Goal: Complete application form

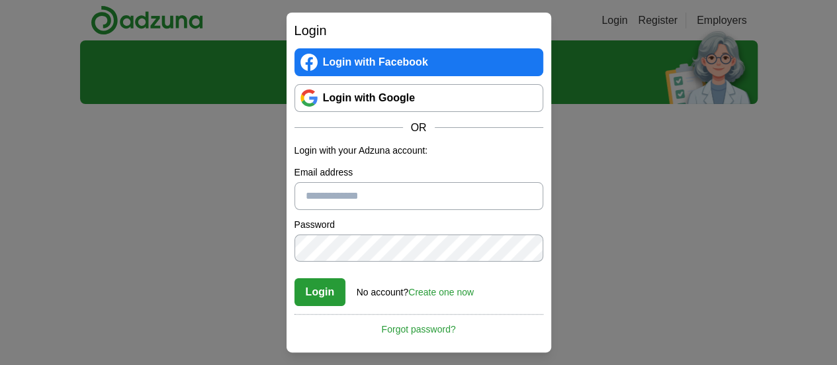
click at [413, 103] on link "Login with Google" at bounding box center [418, 98] width 249 height 28
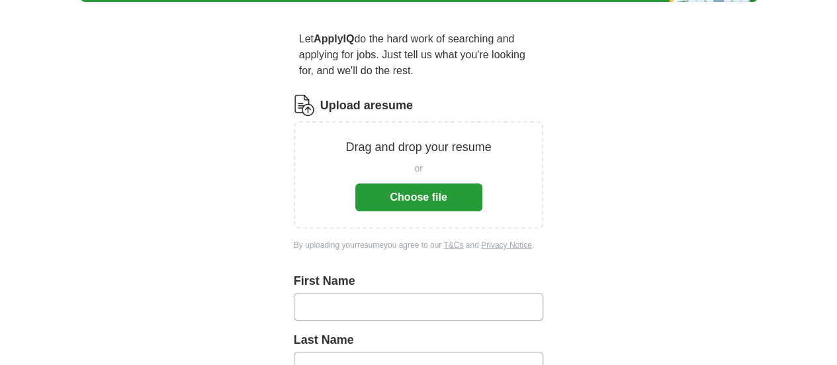
scroll to position [107, 0]
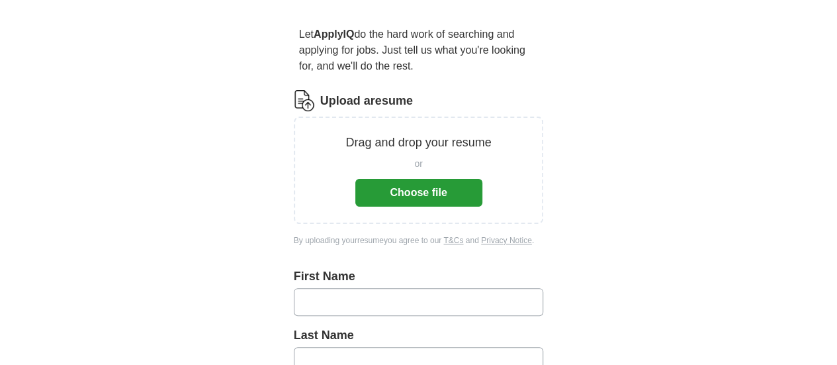
click at [425, 179] on button "Choose file" at bounding box center [418, 193] width 127 height 28
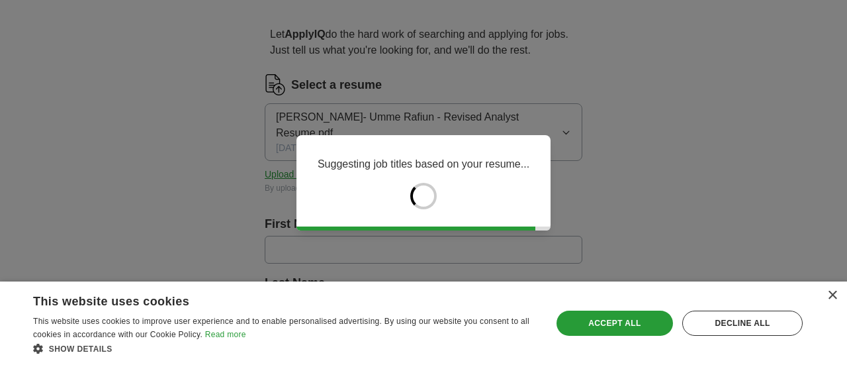
type input "****"
type input "*****"
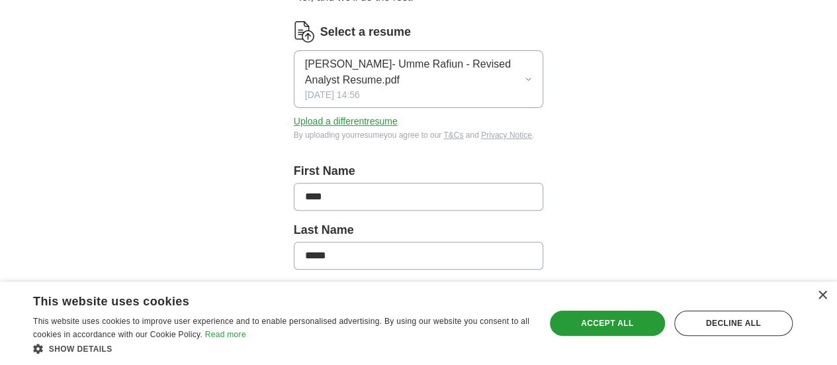
scroll to position [209, 0]
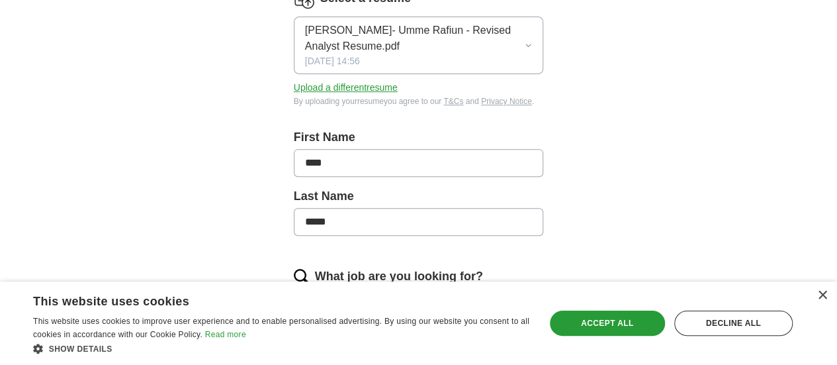
click at [433, 149] on input "****" at bounding box center [419, 163] width 250 height 28
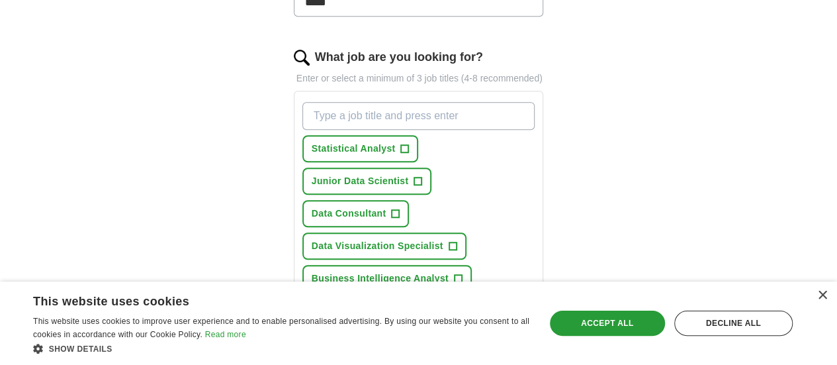
scroll to position [435, 0]
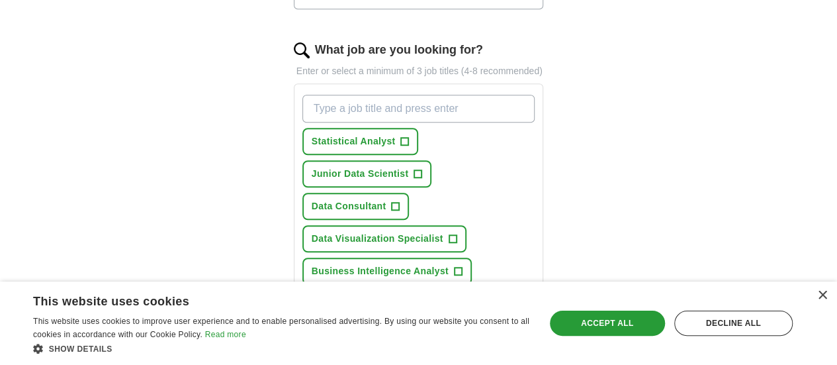
type input "**********"
click at [454, 266] on span "+" at bounding box center [458, 271] width 8 height 11
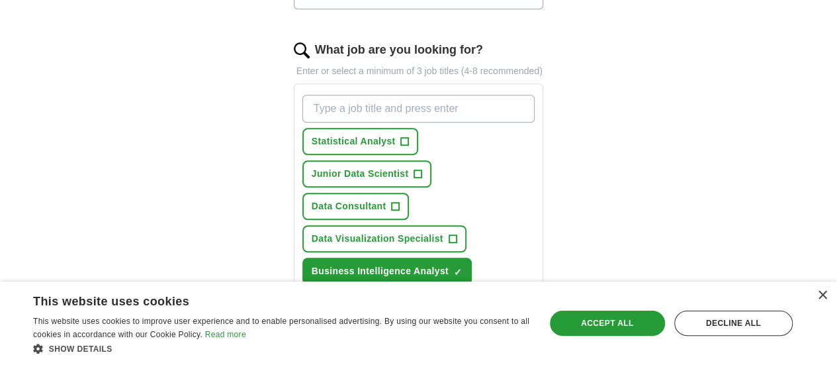
click at [411, 331] on span "+" at bounding box center [415, 336] width 8 height 11
click at [443, 329] on span "Data Analyst" at bounding box center [472, 336] width 59 height 14
click at [328, 361] on span "Research Analyst" at bounding box center [352, 368] width 81 height 14
click at [355, 134] on span "Statistical Analyst" at bounding box center [354, 141] width 84 height 14
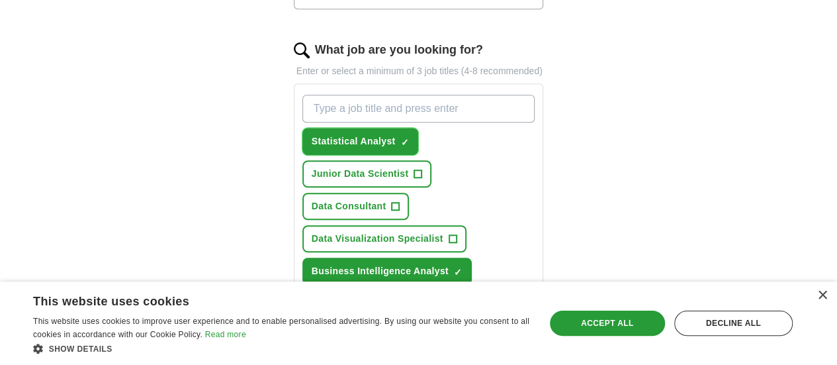
click at [355, 134] on span "Statistical Analyst" at bounding box center [354, 141] width 84 height 14
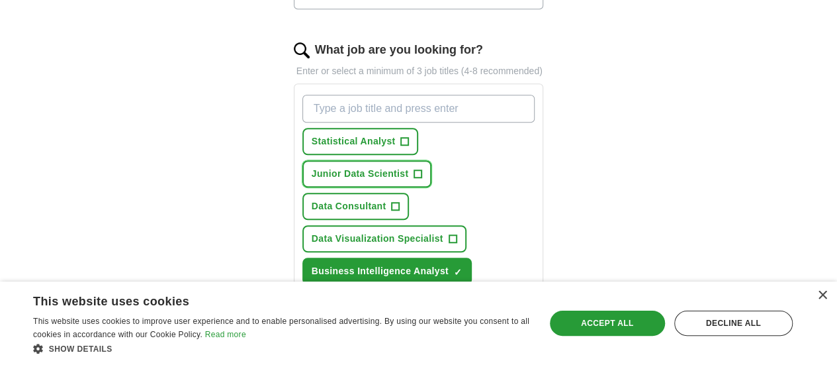
click at [409, 167] on span "Junior Data Scientist" at bounding box center [360, 174] width 97 height 14
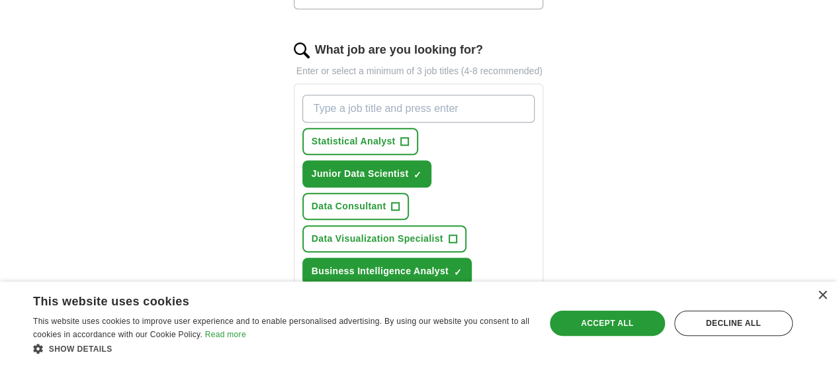
click at [382, 95] on input "What job are you looking for?" at bounding box center [418, 109] width 233 height 28
type input "banker"
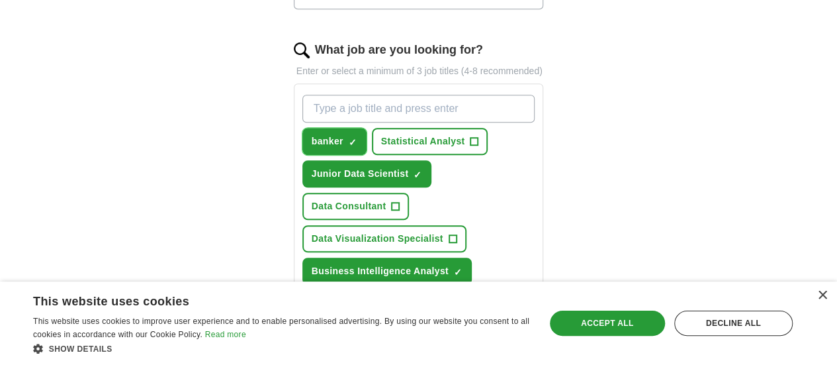
click at [0, 0] on span "×" at bounding box center [0, 0] width 0 height 0
click at [336, 95] on input "What job are you looking for?" at bounding box center [418, 109] width 233 height 28
type input "Banker"
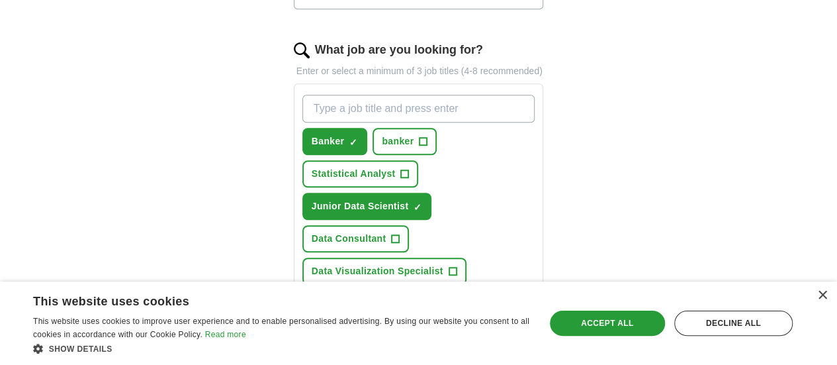
click at [336, 95] on input "What job are you looking for?" at bounding box center [418, 109] width 233 height 28
type input "Growth Analyst"
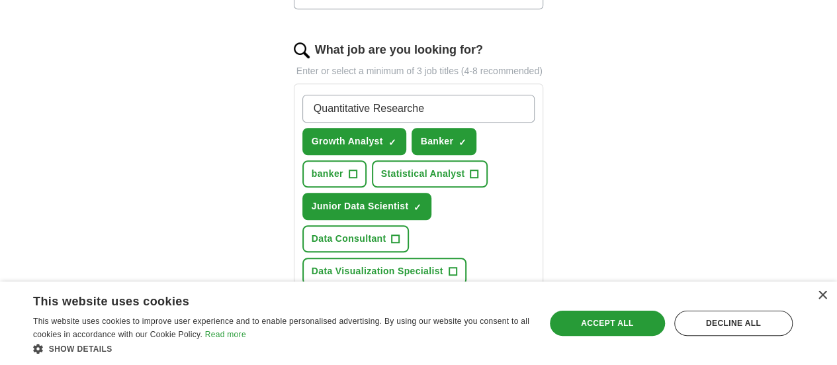
type input "Quantitative Researcher"
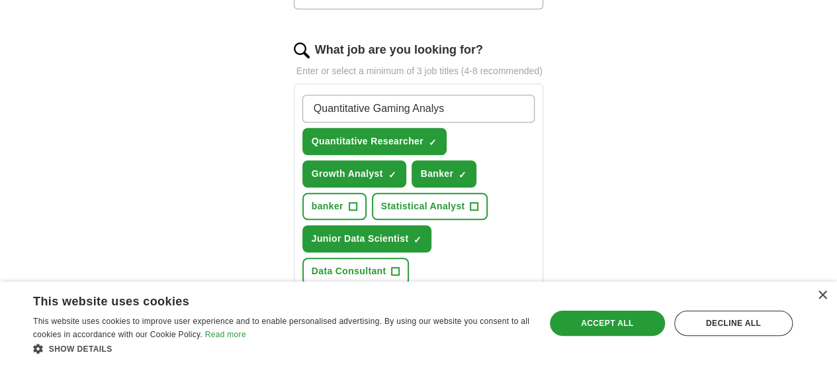
type input "Quantitative Gaming Analyst"
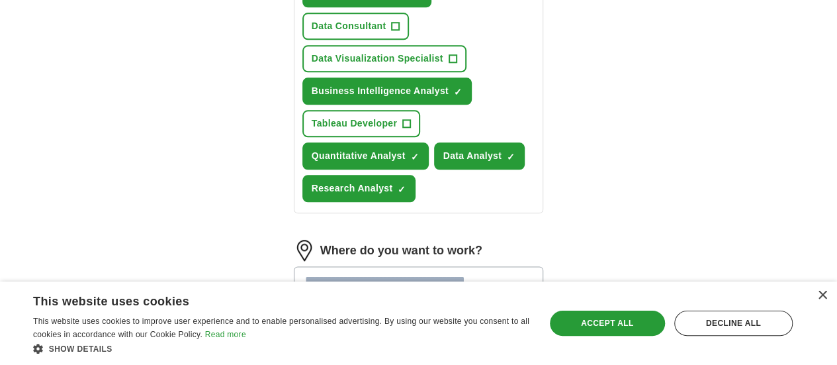
scroll to position [715, 0]
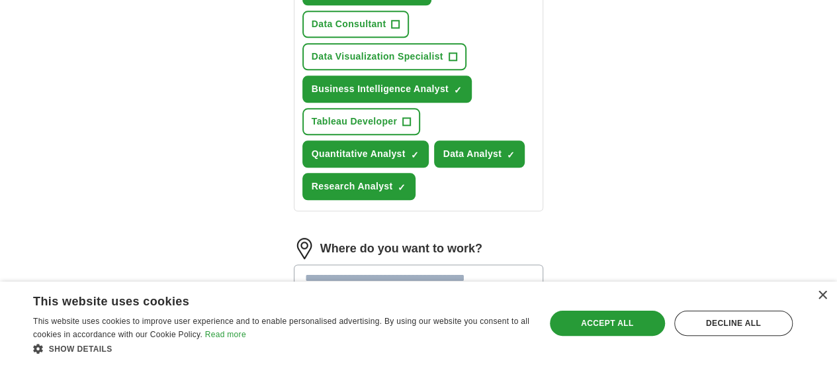
click at [390, 264] on input at bounding box center [419, 278] width 250 height 28
type input "*"
type input "********"
click at [352, 298] on li "[US_STATE][GEOGRAPHIC_DATA], [GEOGRAPHIC_DATA]" at bounding box center [418, 311] width 249 height 27
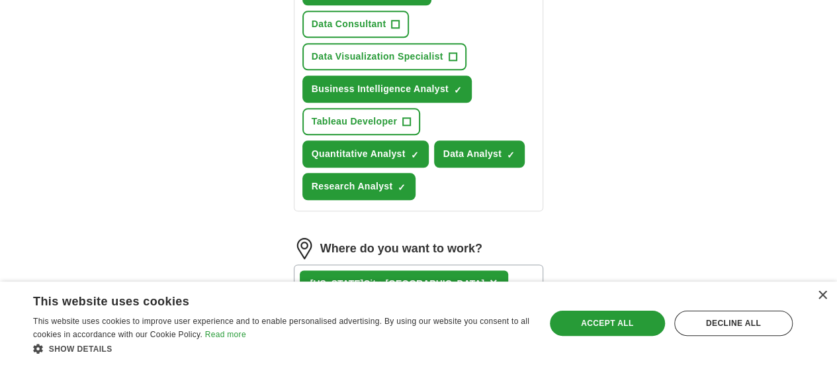
click at [349, 313] on button "25 mile radius" at bounding box center [419, 327] width 250 height 28
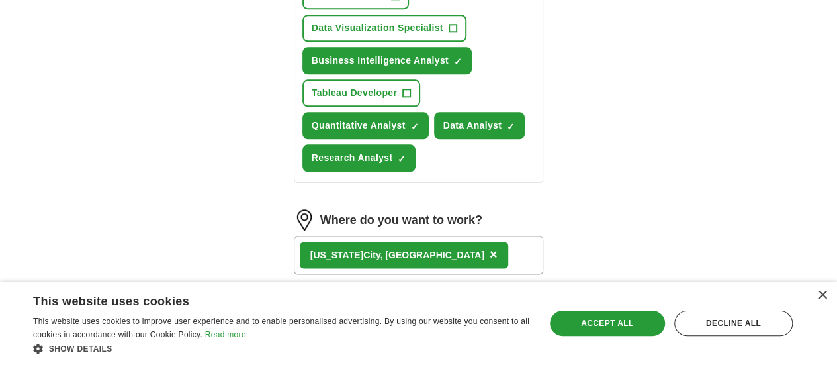
scroll to position [744, 0]
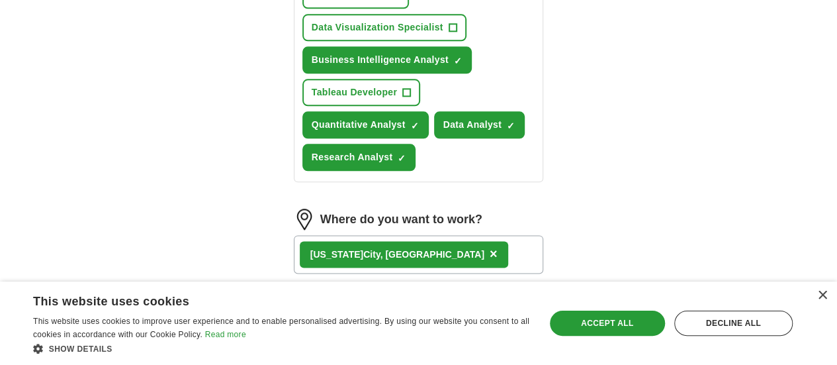
click at [351, 347] on div "5 mile radius" at bounding box center [419, 355] width 228 height 16
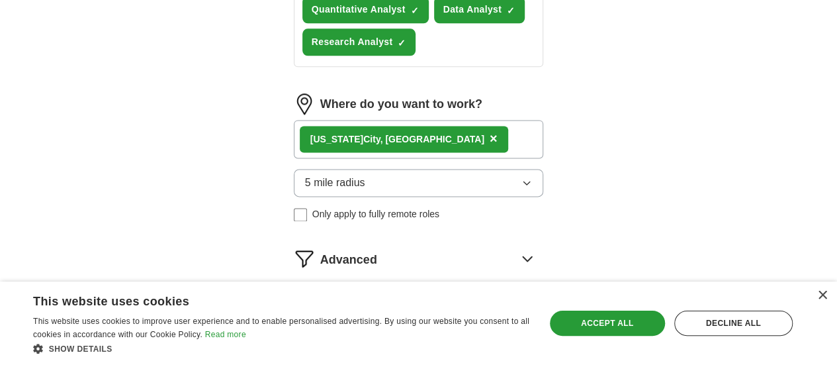
click at [463, 247] on div "Advanced" at bounding box center [432, 257] width 224 height 21
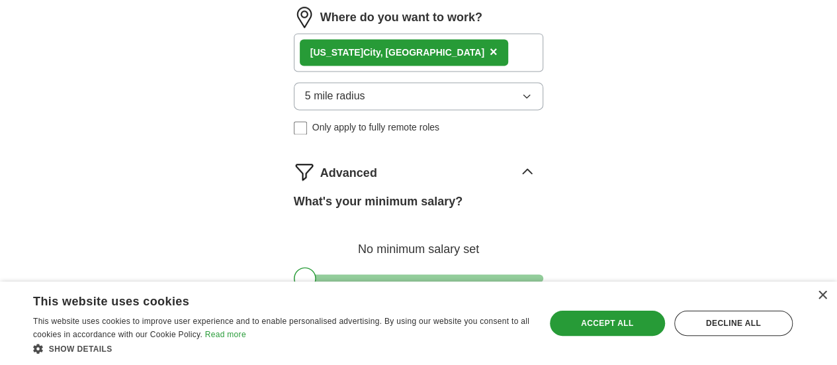
scroll to position [946, 0]
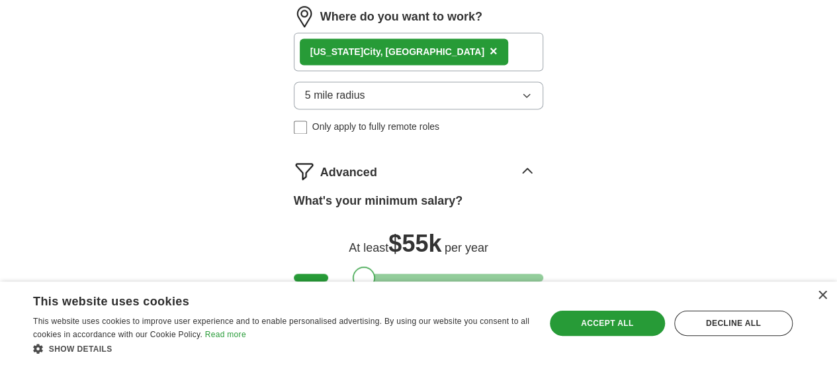
drag, startPoint x: 281, startPoint y: 144, endPoint x: 340, endPoint y: 146, distance: 59.6
click at [353, 266] on div at bounding box center [364, 277] width 22 height 22
click at [384, 343] on button "Start applying for jobs" at bounding box center [419, 357] width 250 height 28
select select "**"
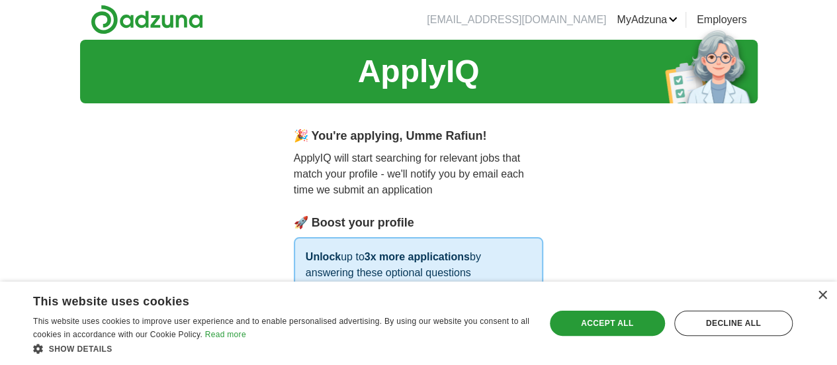
scroll to position [0, 0]
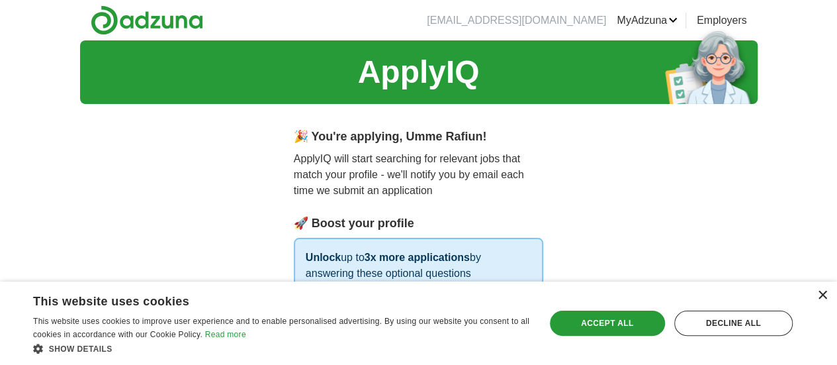
click at [824, 294] on div "×" at bounding box center [822, 295] width 10 height 10
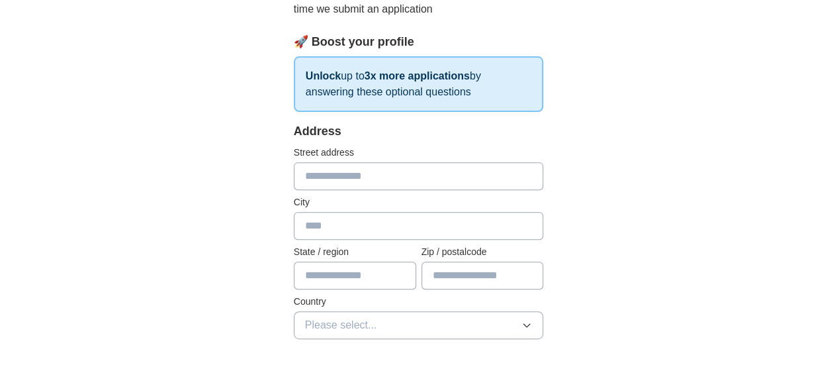
scroll to position [185, 0]
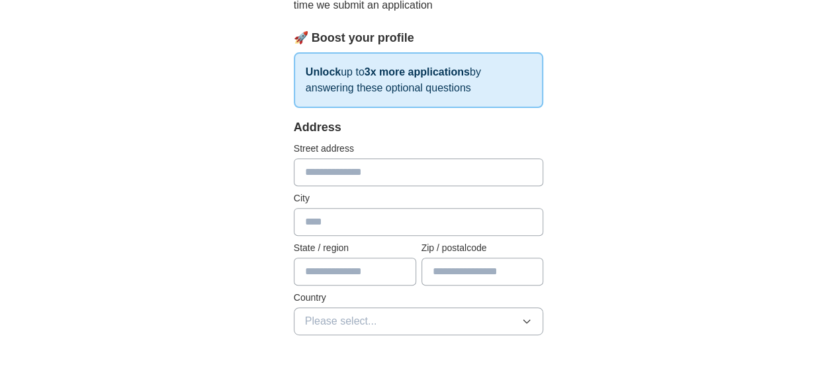
click at [441, 173] on input "text" at bounding box center [419, 172] width 250 height 28
type input "**********"
type input "*****"
type input "********"
type input "*****"
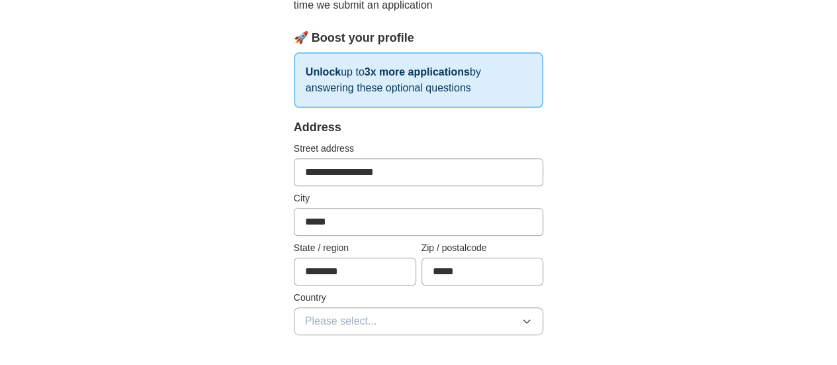
scroll to position [257, 0]
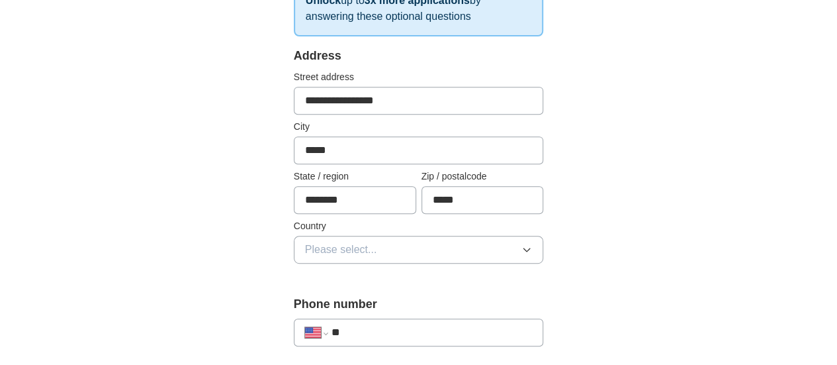
click at [322, 253] on span "Please select..." at bounding box center [341, 250] width 72 height 16
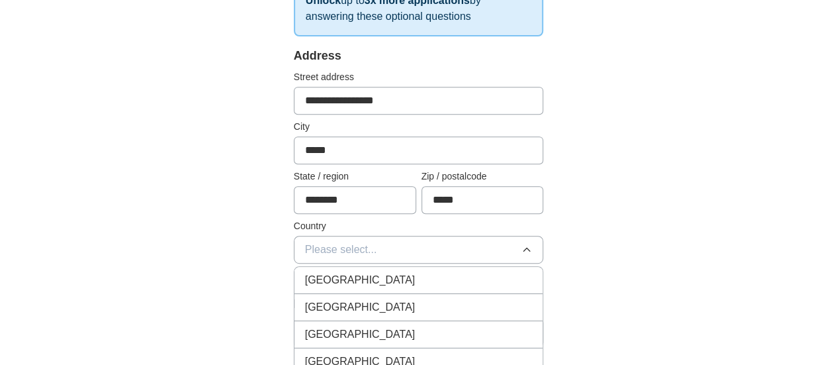
click at [316, 299] on span "[GEOGRAPHIC_DATA]" at bounding box center [360, 307] width 111 height 16
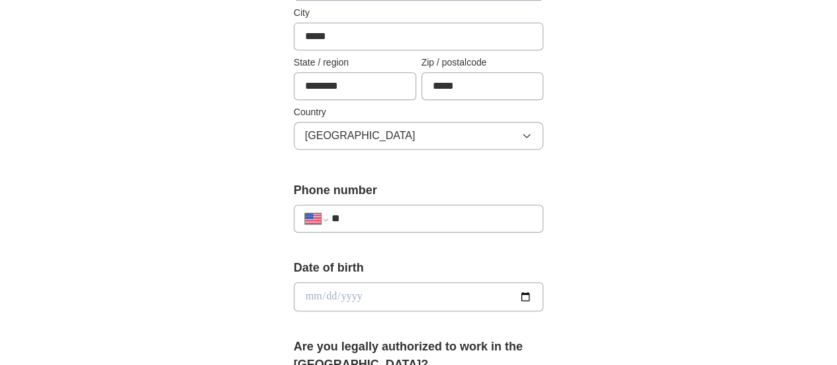
scroll to position [371, 0]
click at [374, 211] on input "**" at bounding box center [432, 218] width 201 height 16
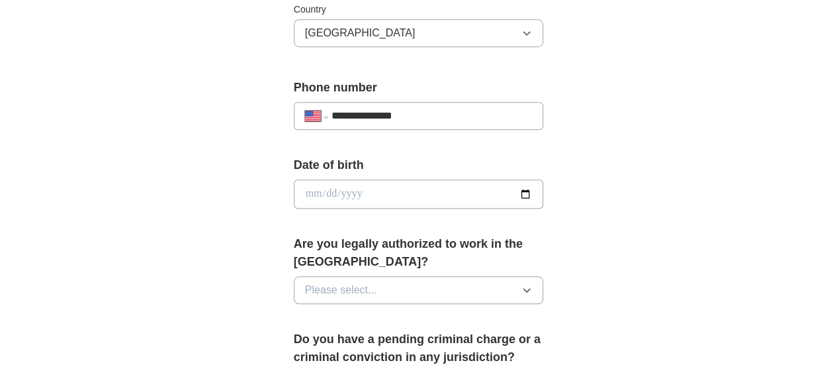
scroll to position [475, 0]
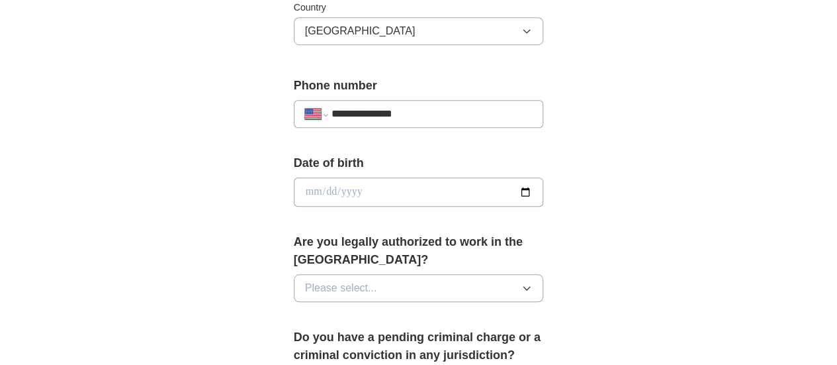
type input "**********"
click at [341, 193] on input "date" at bounding box center [419, 191] width 250 height 29
type input "**********"
click at [305, 280] on span "Please select..." at bounding box center [341, 288] width 72 height 16
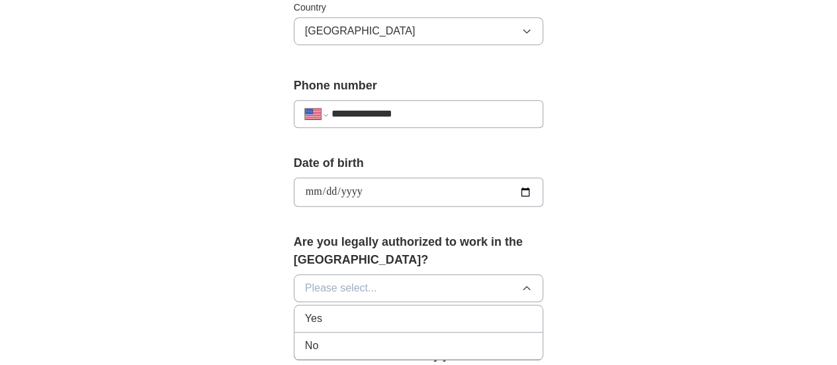
click at [299, 305] on li "Yes" at bounding box center [418, 318] width 249 height 27
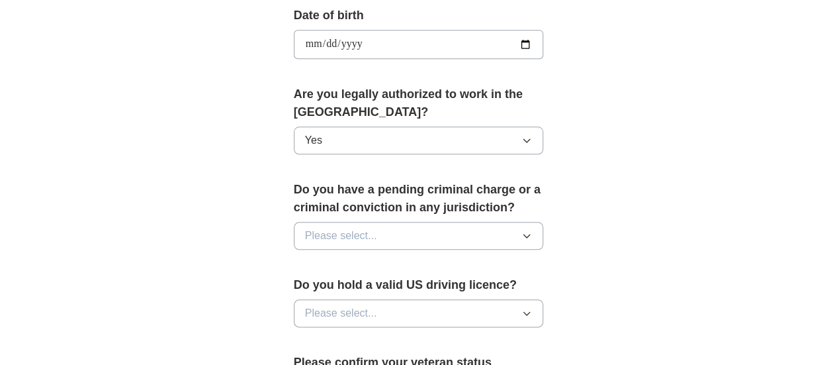
scroll to position [623, 0]
click at [420, 221] on button "Please select..." at bounding box center [419, 235] width 250 height 28
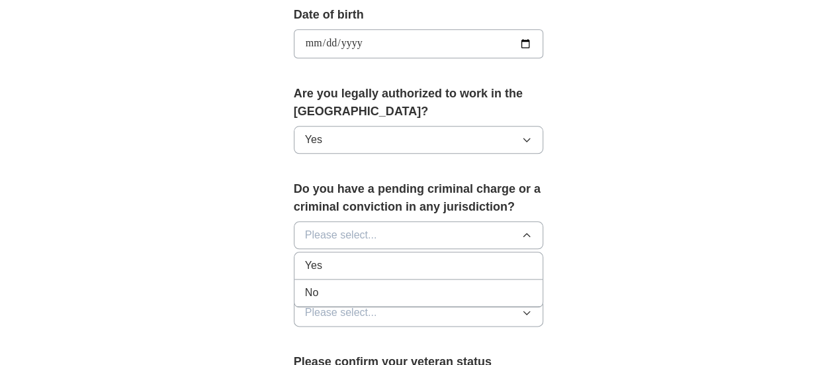
click at [327, 285] on div "No" at bounding box center [419, 293] width 228 height 16
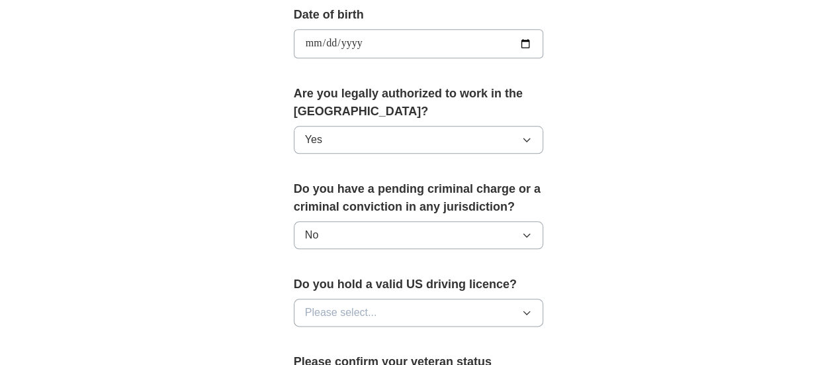
click at [355, 298] on button "Please select..." at bounding box center [419, 312] width 250 height 28
click at [348, 357] on li "No" at bounding box center [418, 370] width 249 height 27
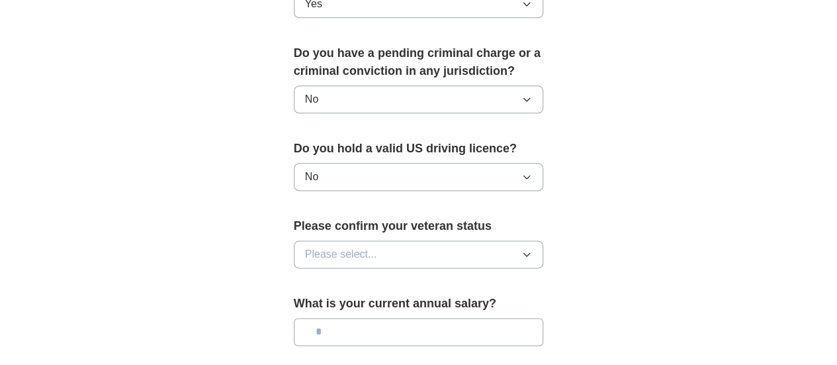
scroll to position [761, 0]
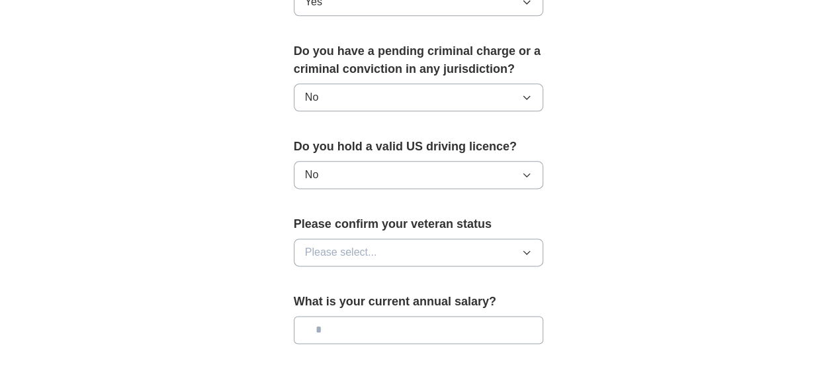
click at [474, 238] on button "Please select..." at bounding box center [419, 252] width 250 height 28
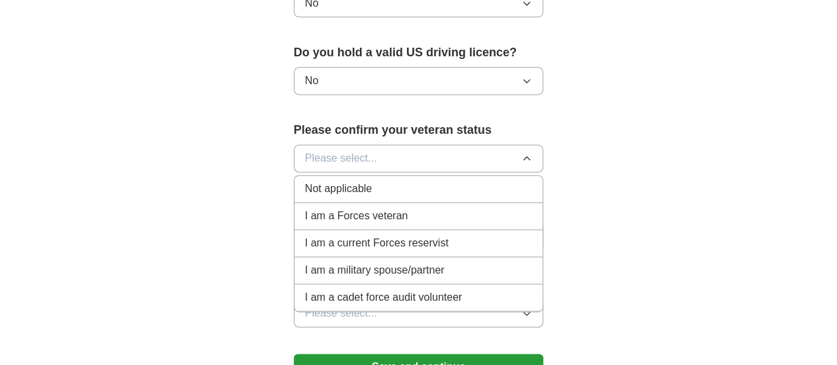
scroll to position [861, 0]
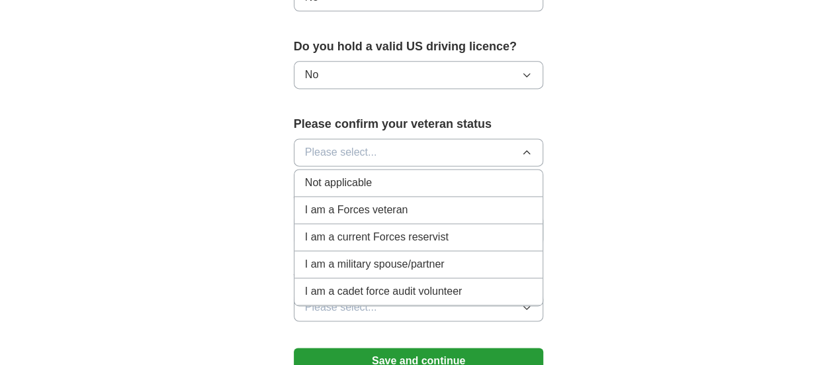
click at [422, 175] on div "Not applicable" at bounding box center [419, 183] width 228 height 16
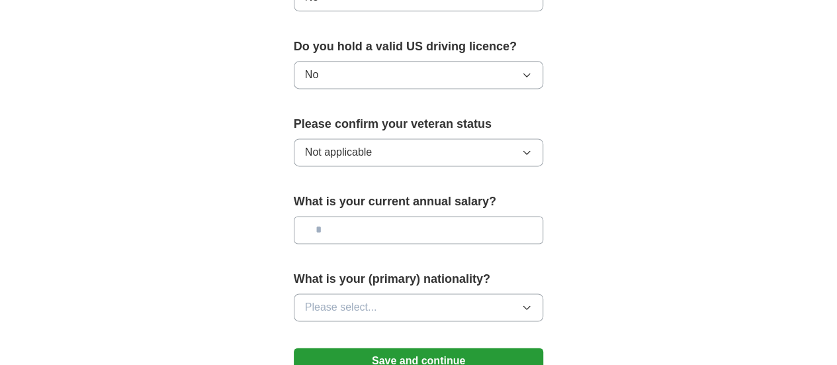
click at [349, 216] on input "text" at bounding box center [419, 230] width 250 height 28
click at [335, 216] on input "text" at bounding box center [419, 230] width 250 height 28
drag, startPoint x: 311, startPoint y: 288, endPoint x: 283, endPoint y: 283, distance: 28.9
click at [305, 299] on span "Please select..." at bounding box center [341, 307] width 72 height 16
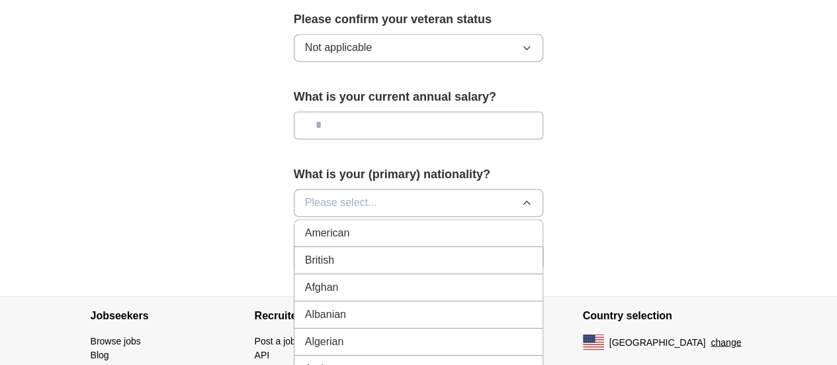
scroll to position [967, 0]
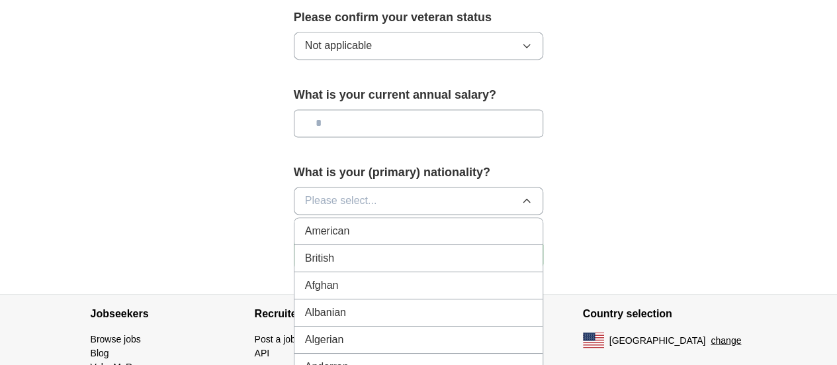
click at [427, 187] on button "Please select..." at bounding box center [419, 201] width 250 height 28
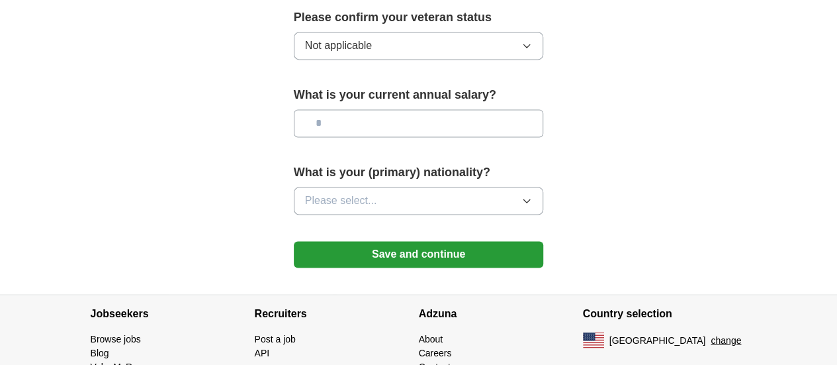
click at [468, 187] on button "Please select..." at bounding box center [419, 201] width 250 height 28
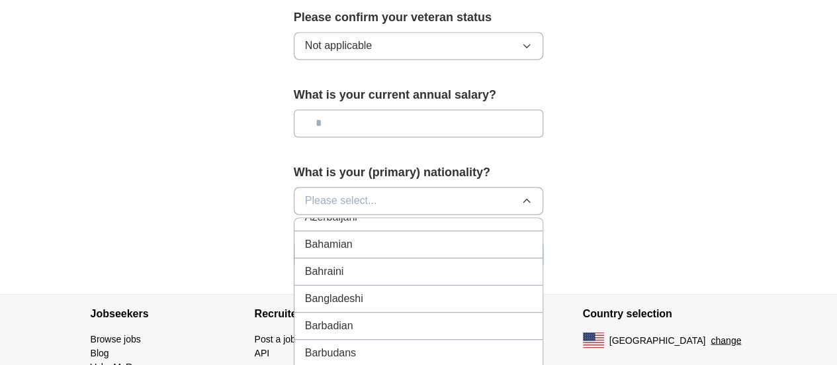
scroll to position [347, 0]
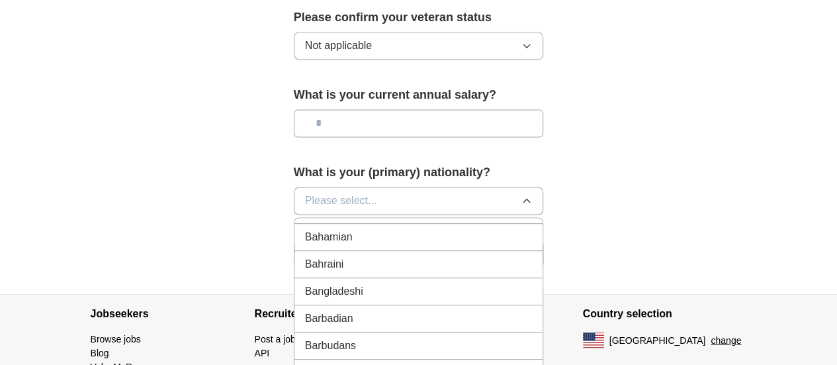
click at [379, 283] on div "Bangladeshi" at bounding box center [419, 291] width 228 height 16
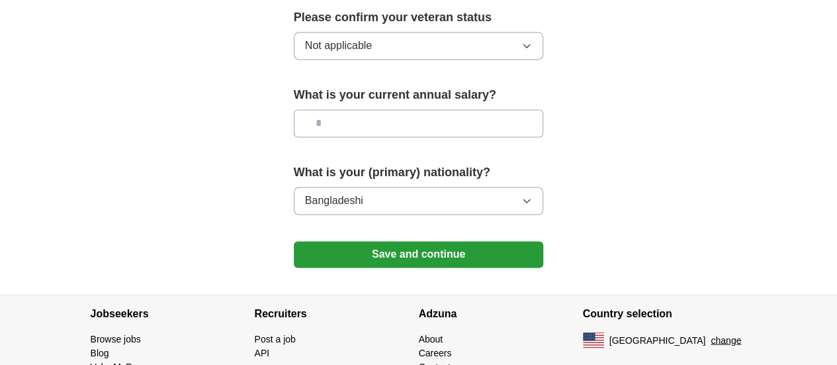
click at [448, 241] on button "Save and continue" at bounding box center [419, 254] width 250 height 26
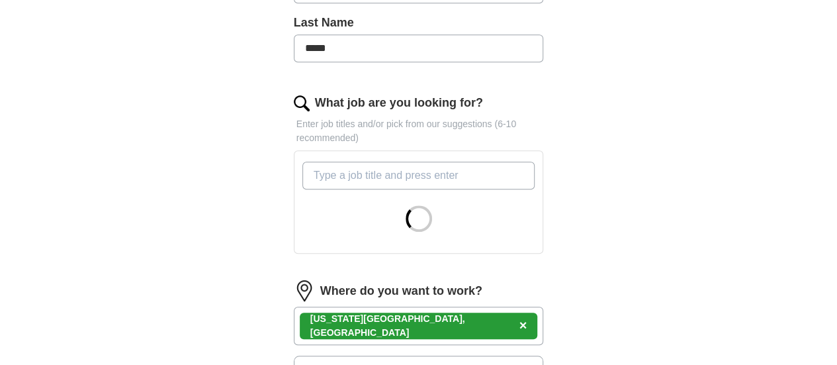
scroll to position [383, 0]
click at [385, 161] on input "What job are you looking for?" at bounding box center [418, 175] width 233 height 28
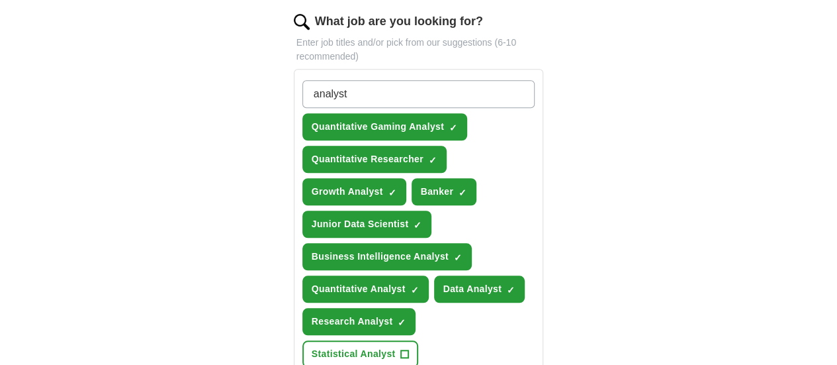
scroll to position [483, 0]
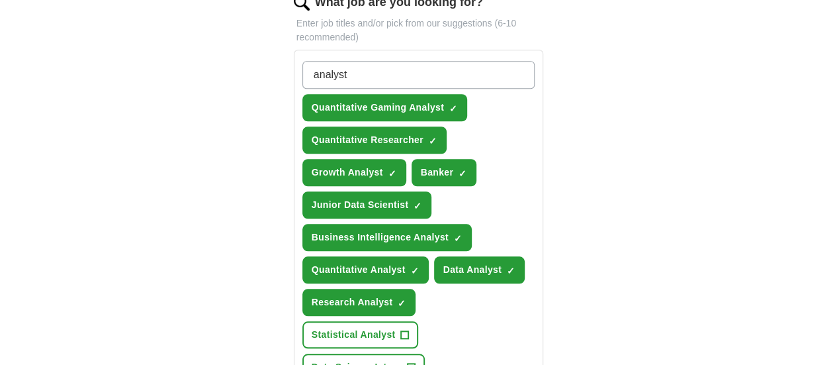
type input "analyst"
click at [748, 245] on div "**********" at bounding box center [419, 168] width 678 height 1223
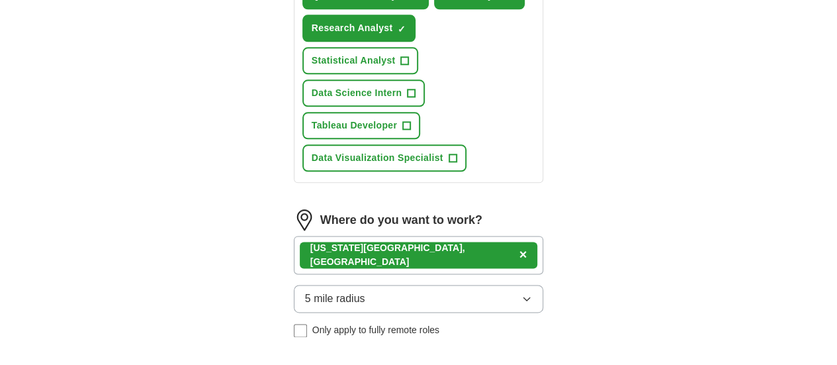
scroll to position [825, 0]
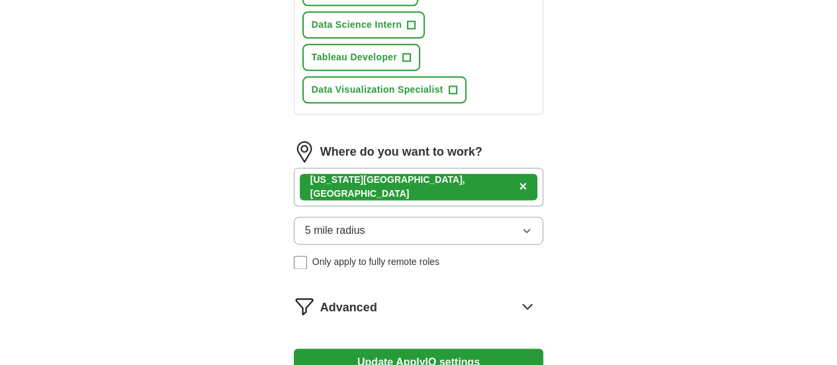
click at [451, 348] on button "Update ApplyIQ settings" at bounding box center [419, 362] width 250 height 28
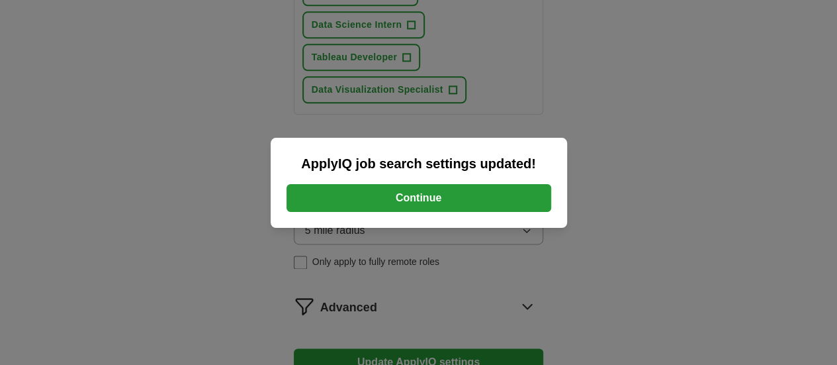
click at [449, 191] on button "Continue" at bounding box center [419, 198] width 265 height 28
